Goal: Information Seeking & Learning: Find specific fact

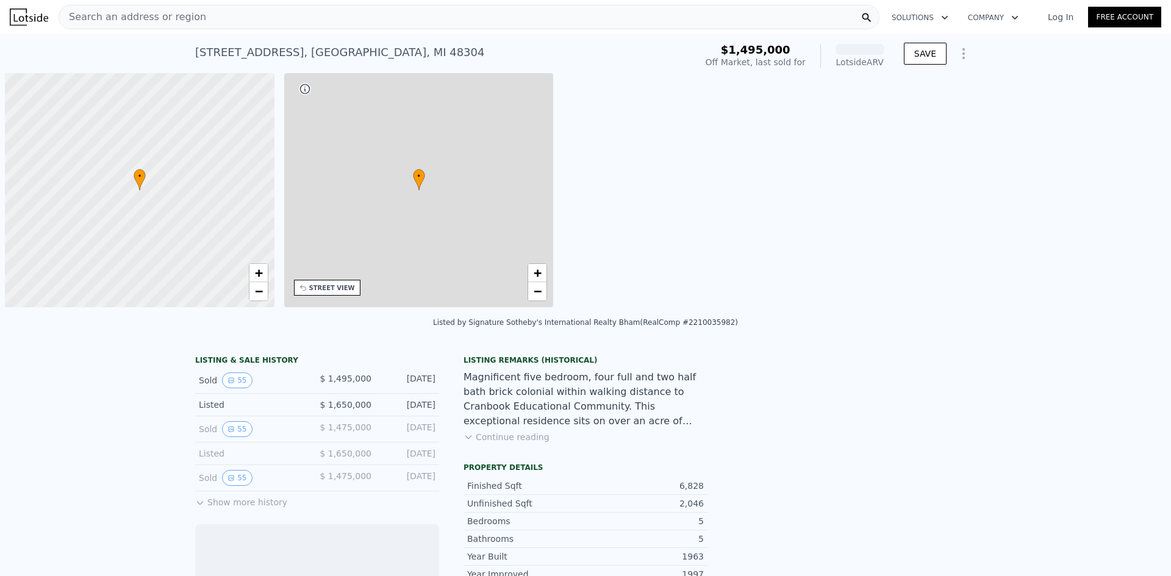
scroll to position [0, 5]
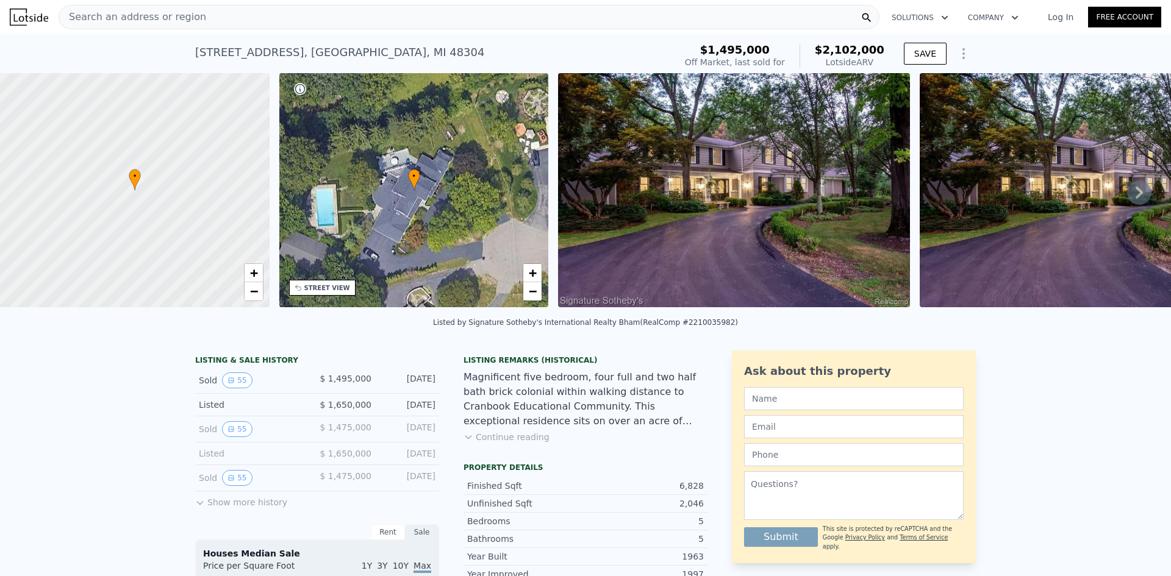
click at [785, 185] on img at bounding box center [734, 190] width 352 height 234
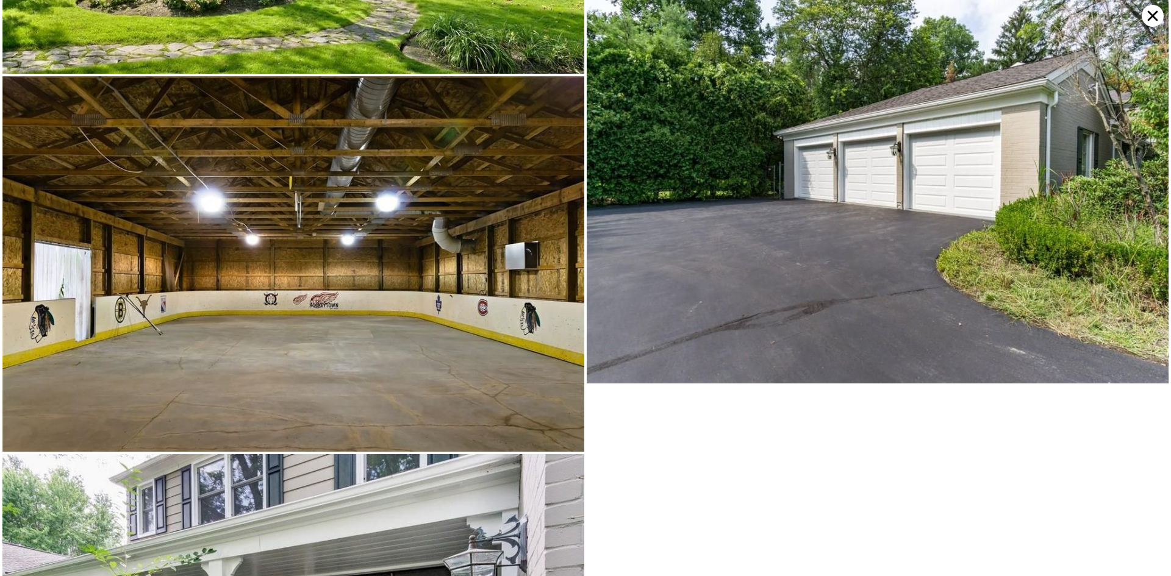
scroll to position [10342, 0]
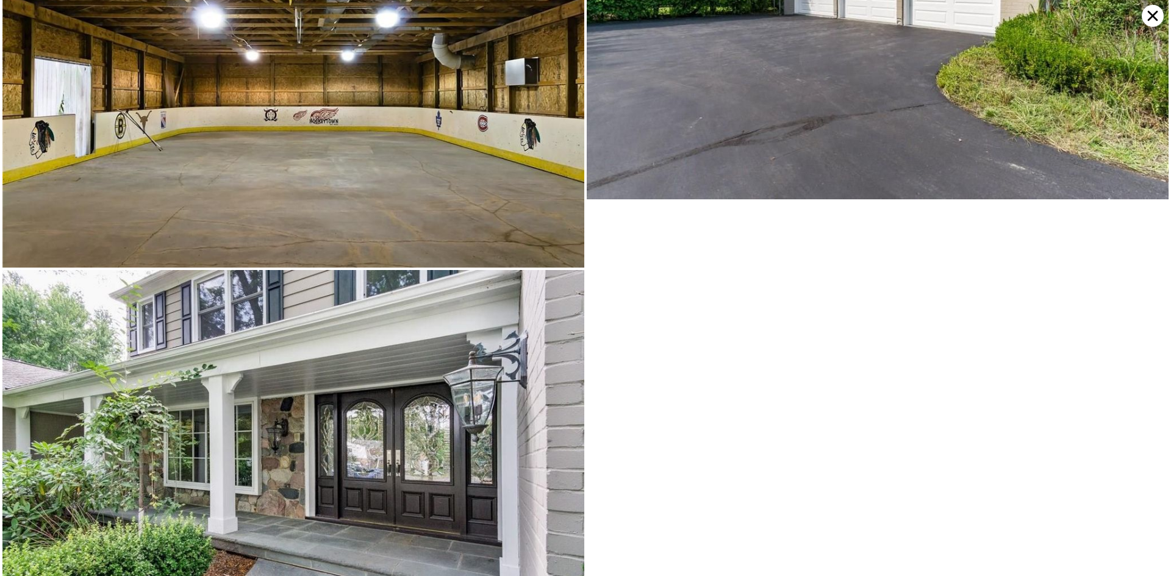
drag, startPoint x: 1156, startPoint y: 17, endPoint x: 1102, endPoint y: 7, distance: 54.5
click at [1156, 17] on icon at bounding box center [1153, 16] width 22 height 22
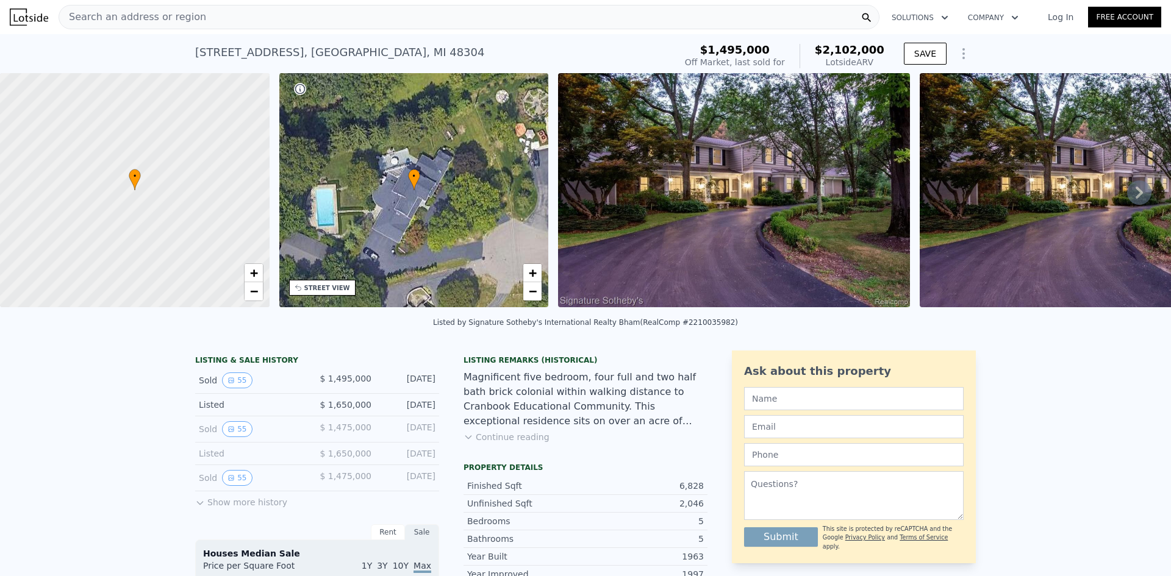
click at [223, 23] on div "Search an address or region" at bounding box center [469, 17] width 821 height 24
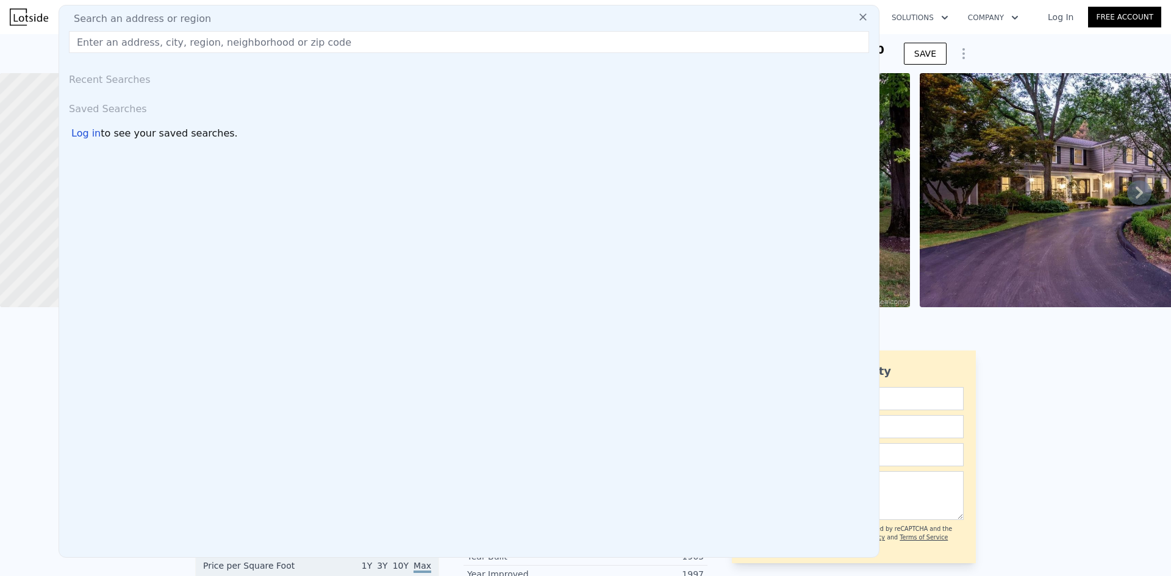
drag, startPoint x: 223, startPoint y: 23, endPoint x: 202, endPoint y: 43, distance: 28.9
click at [202, 43] on input "text" at bounding box center [469, 42] width 800 height 22
paste input "[STREET_ADDRESS]"
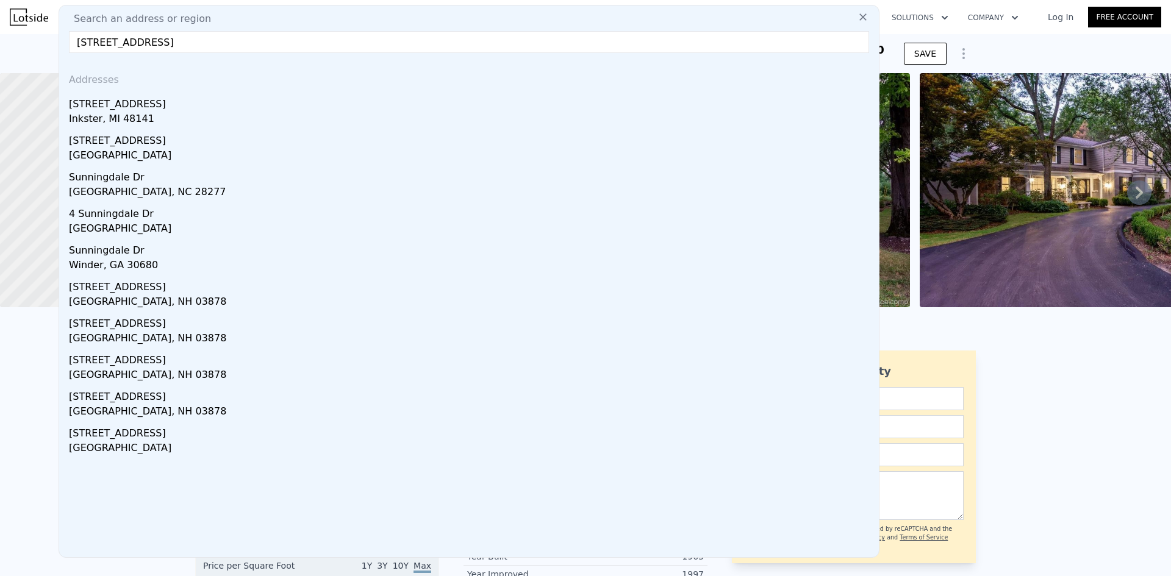
type input "[STREET_ADDRESS]"
click at [159, 113] on div "Inkster, MI 48141" at bounding box center [471, 120] width 805 height 17
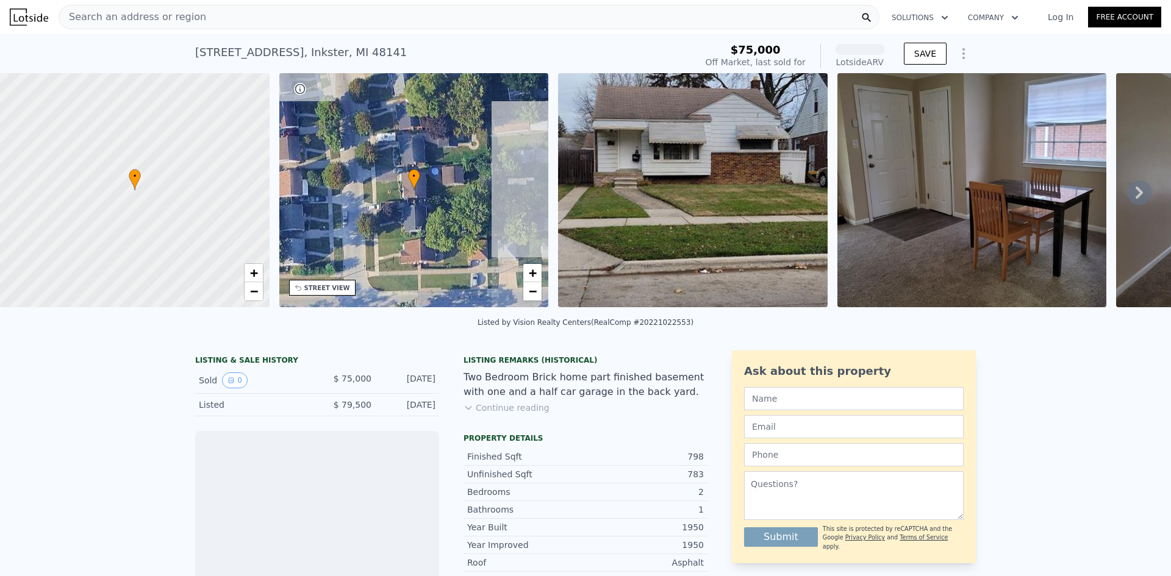
click at [259, 17] on div "Search an address or region" at bounding box center [469, 17] width 821 height 24
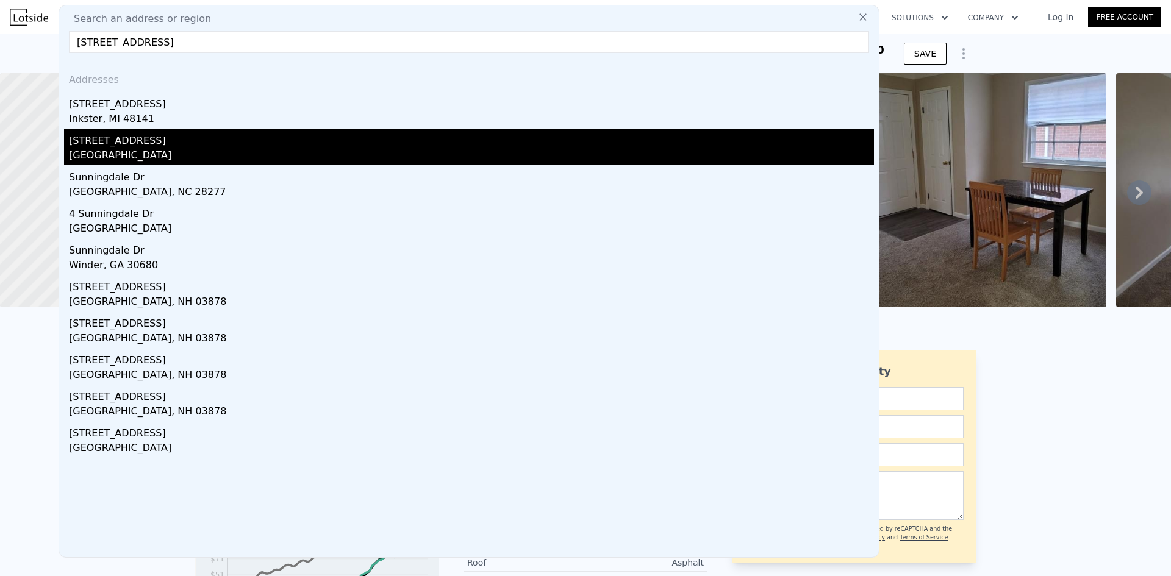
type input "[STREET_ADDRESS]"
click at [281, 148] on div "[GEOGRAPHIC_DATA]" at bounding box center [471, 156] width 805 height 17
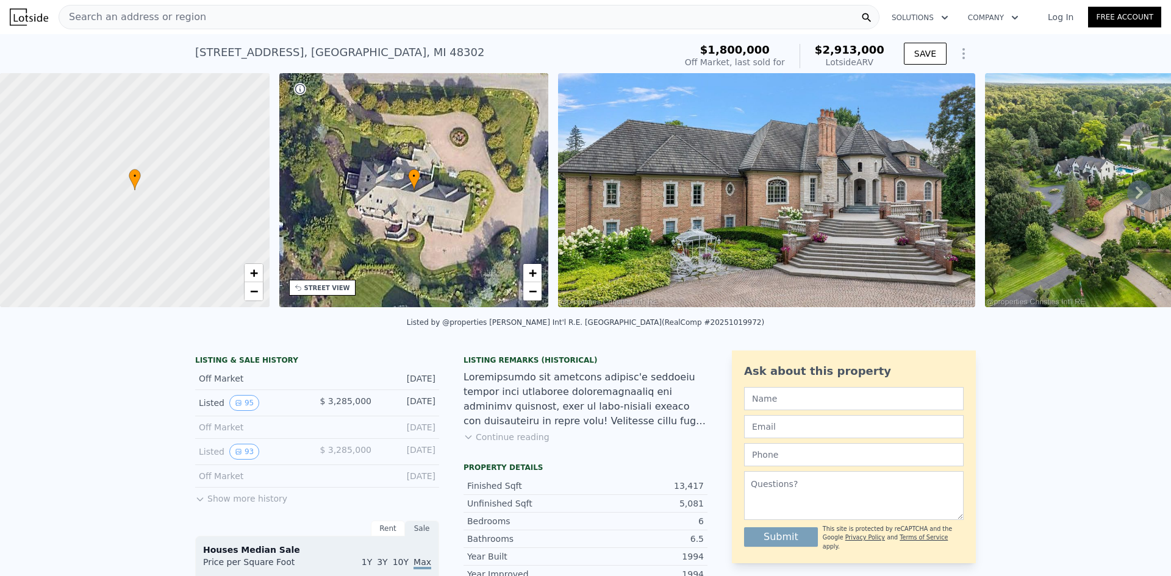
click at [721, 158] on img at bounding box center [766, 190] width 417 height 234
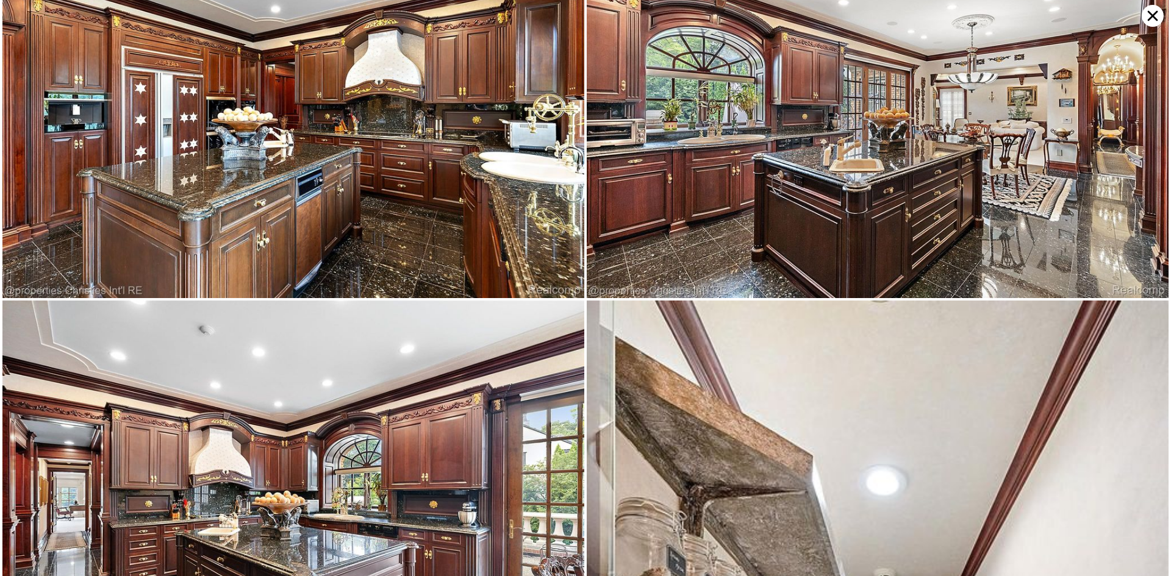
scroll to position [4937, 0]
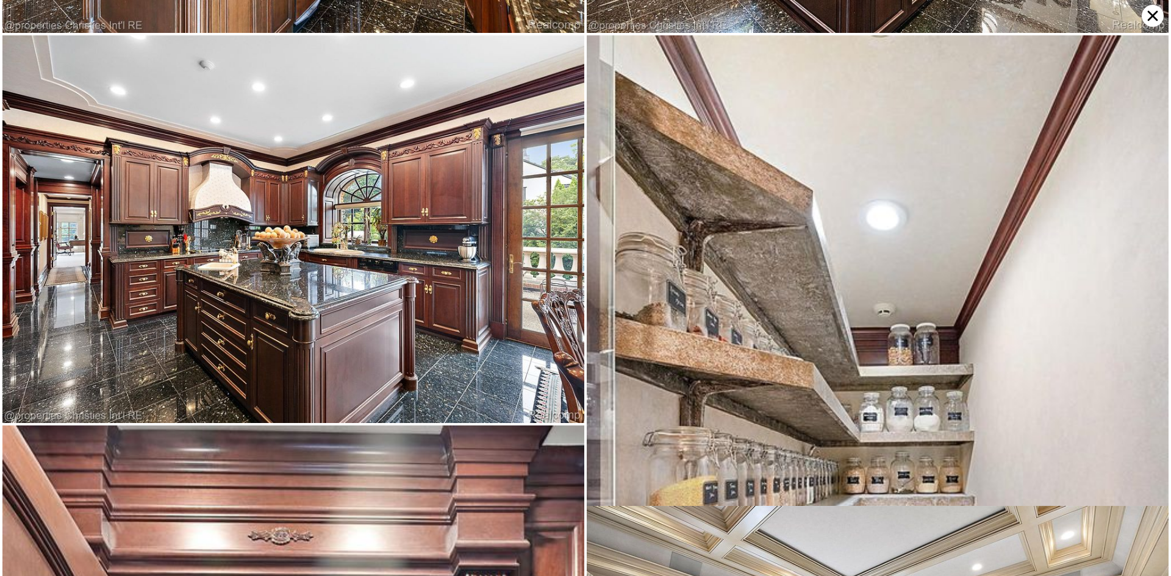
click at [1156, 11] on icon at bounding box center [1153, 16] width 22 height 22
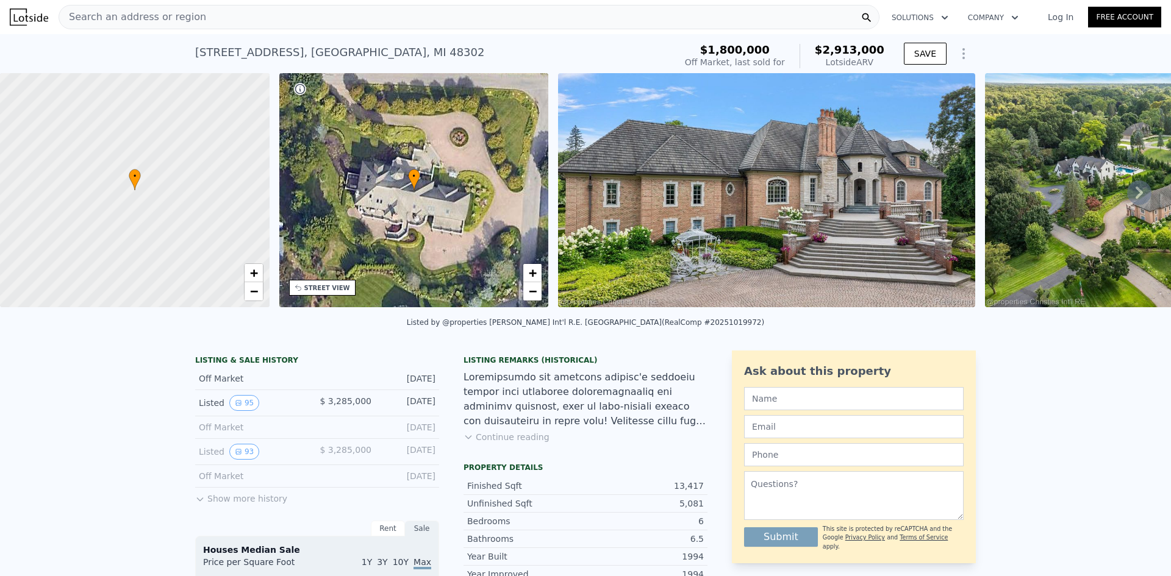
click at [495, 27] on div "Search an address or region" at bounding box center [469, 17] width 821 height 24
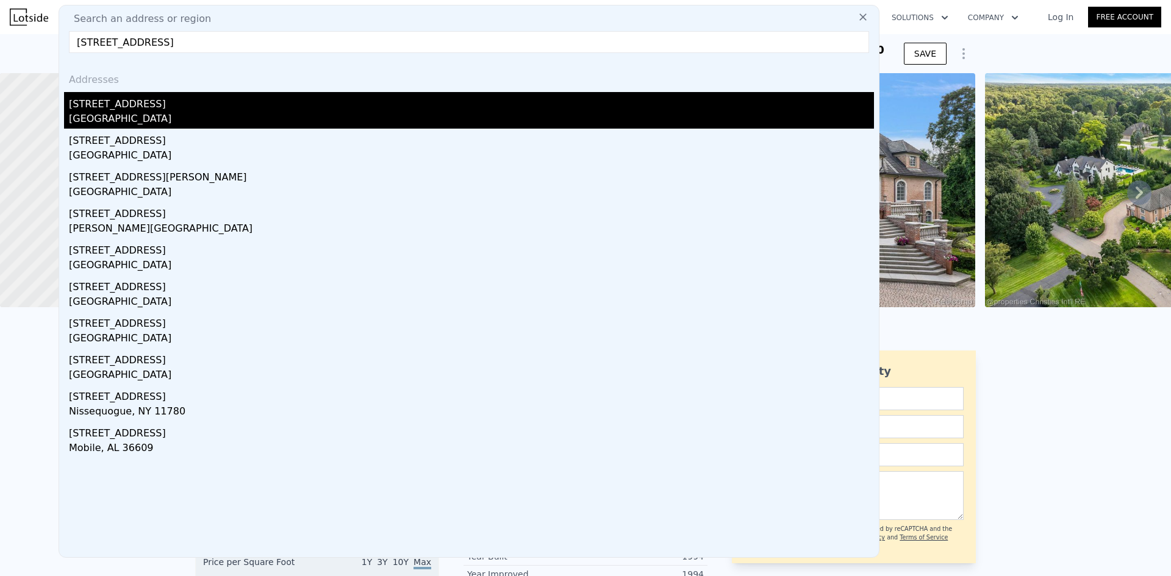
type input "[STREET_ADDRESS]"
click at [224, 109] on div "[STREET_ADDRESS]" at bounding box center [471, 102] width 805 height 20
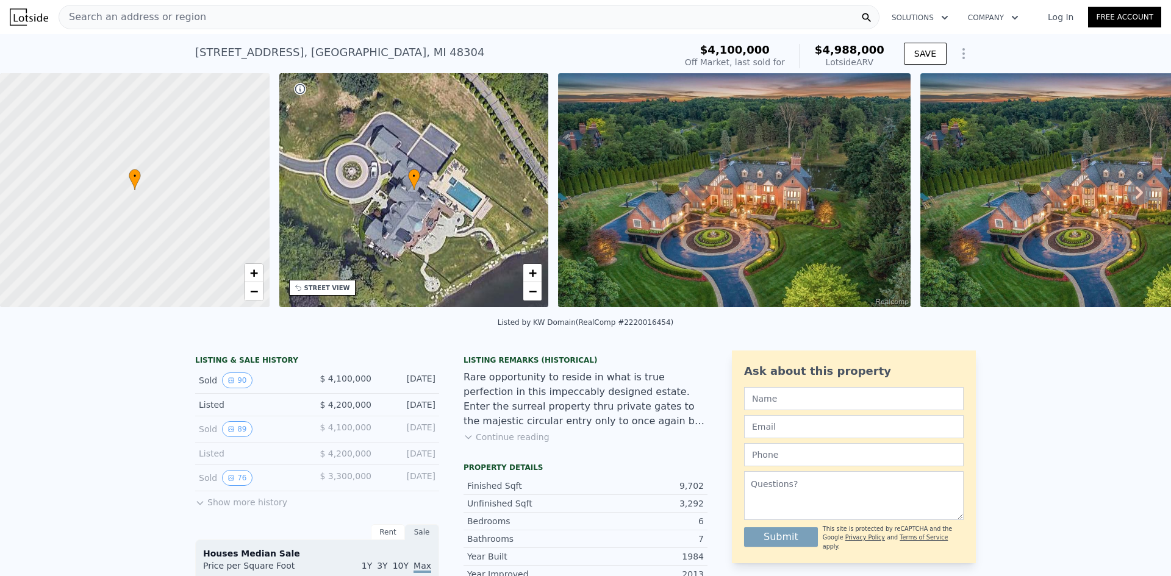
click at [737, 196] on img at bounding box center [734, 190] width 352 height 234
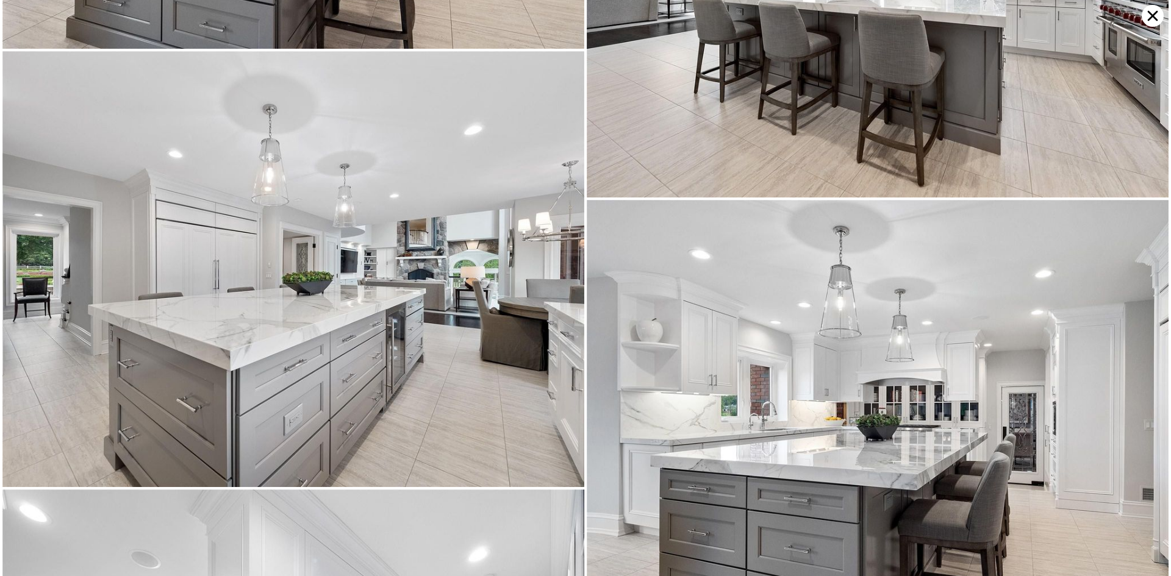
scroll to position [3708, 0]
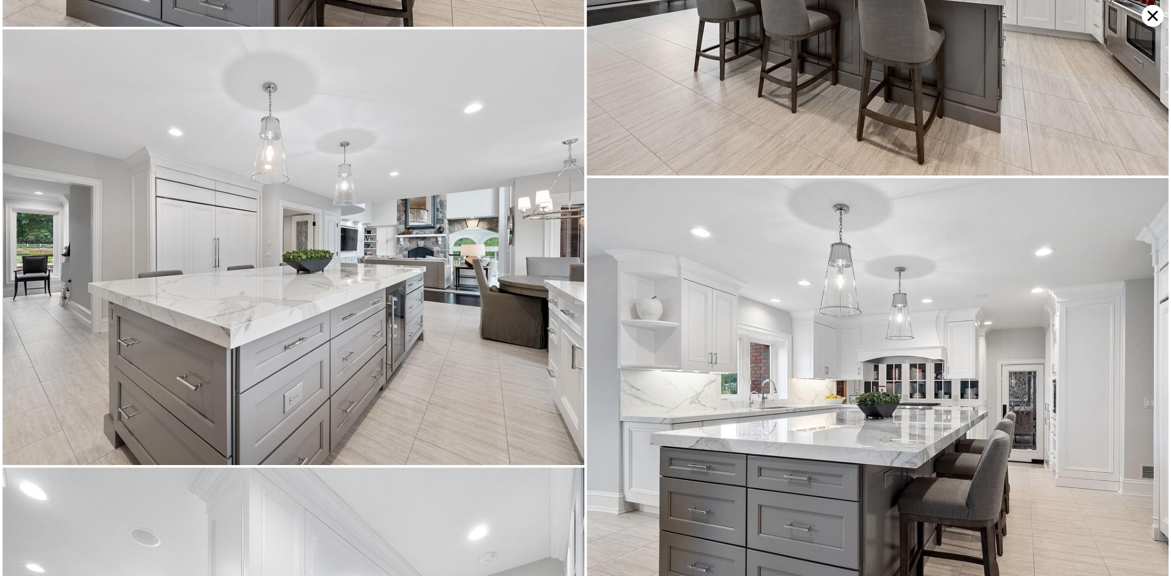
click at [1149, 13] on icon at bounding box center [1153, 16] width 22 height 22
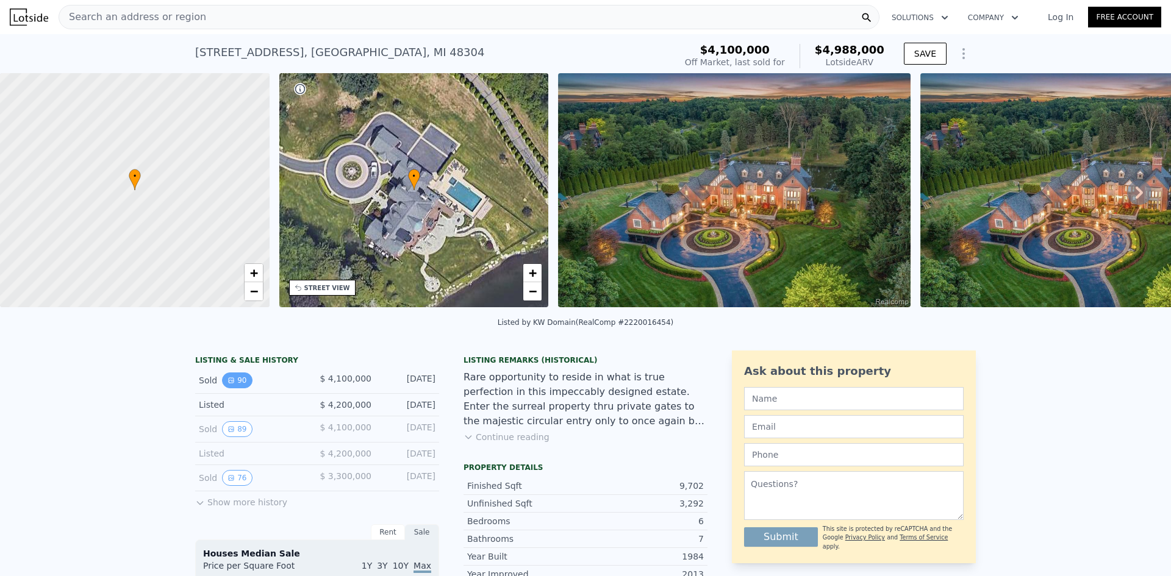
click at [230, 387] on button "90" at bounding box center [237, 381] width 30 height 16
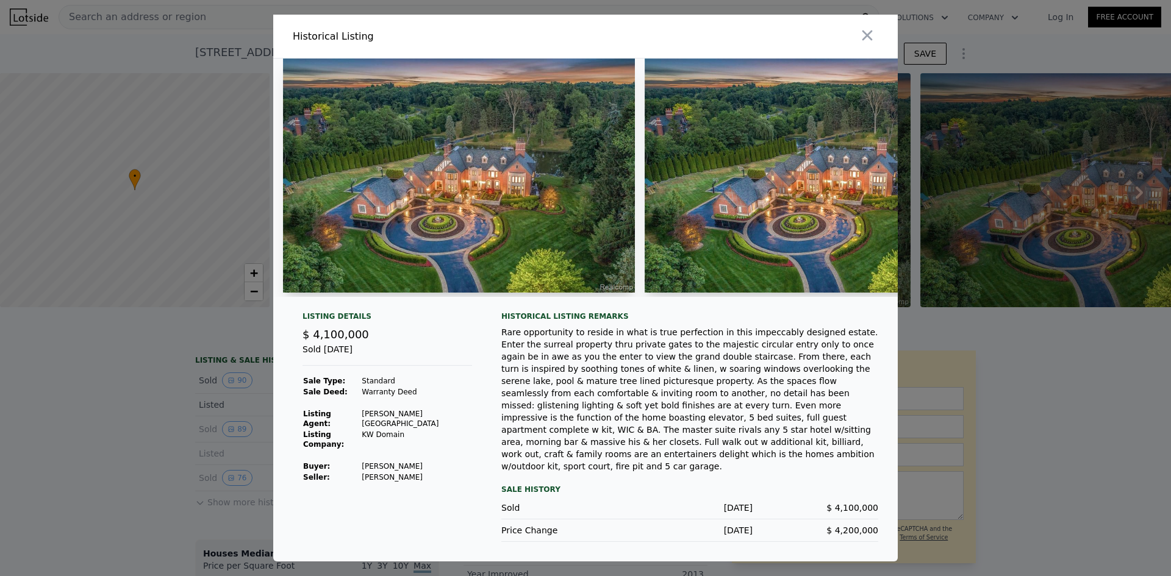
click at [195, 467] on div at bounding box center [585, 288] width 1171 height 576
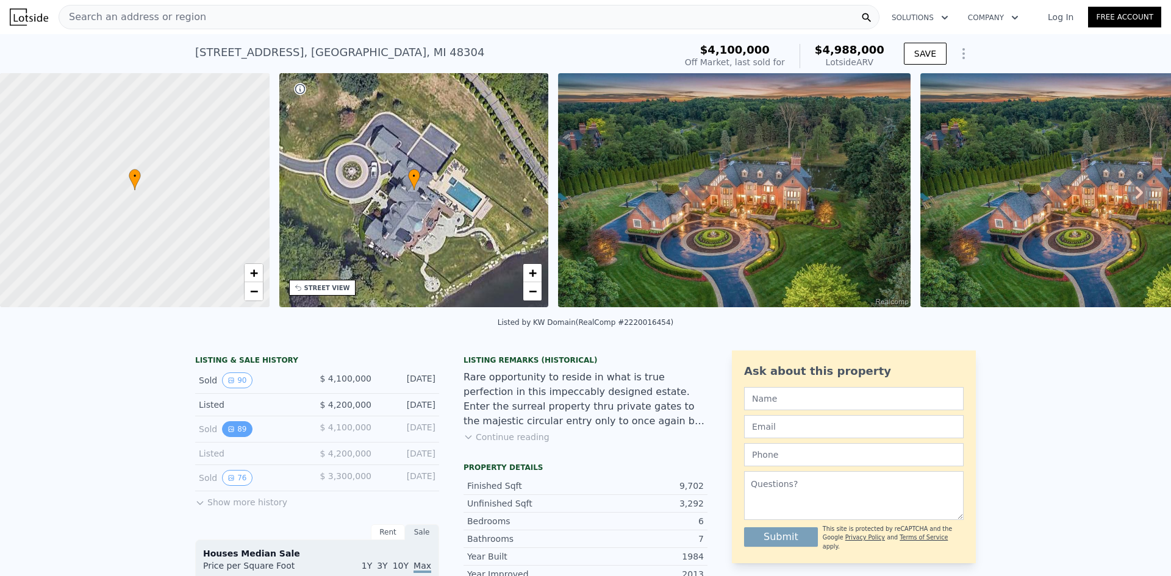
click at [230, 437] on button "89" at bounding box center [237, 429] width 30 height 16
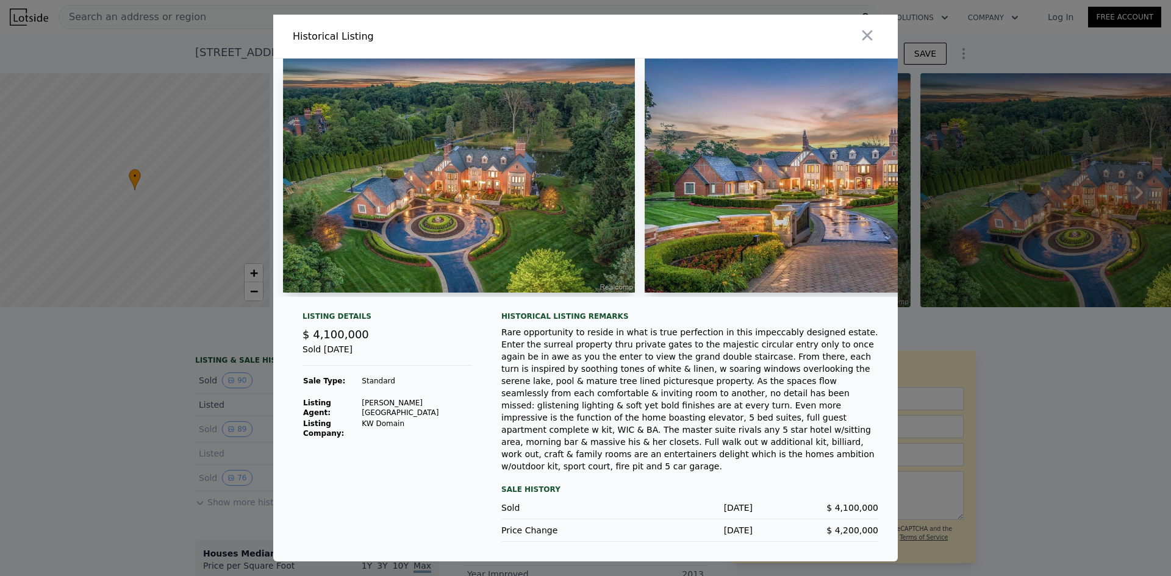
drag, startPoint x: 132, startPoint y: 423, endPoint x: 196, endPoint y: 416, distance: 65.1
click at [132, 424] on div at bounding box center [585, 288] width 1171 height 576
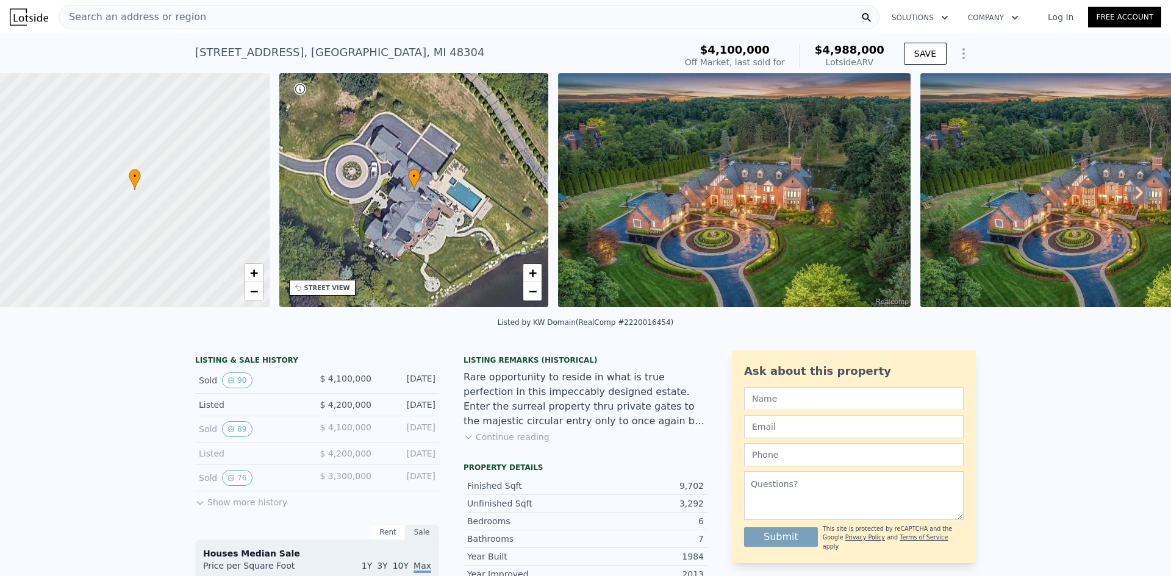
drag, startPoint x: 171, startPoint y: 55, endPoint x: 286, endPoint y: 55, distance: 114.7
click at [286, 55] on div "[STREET_ADDRESS] Sold [DATE] for $4.100m (~ARV $4.988m ) $4,100,000 Off Market,…" at bounding box center [585, 53] width 1171 height 39
copy div "[STREET_ADDRESS]"
